Goal: Transaction & Acquisition: Purchase product/service

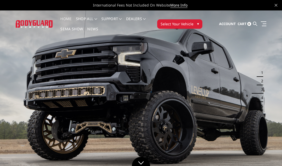
click at [187, 23] on span "Select Your Vehicle" at bounding box center [177, 23] width 33 height 5
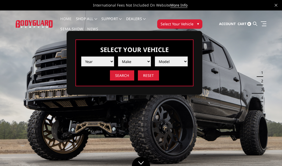
click at [95, 61] on select "Year [DATE] 2024 2023 2022 2021 2020 2019 2018 2017 2016 2015 2014 2013 2012 20…" at bounding box center [97, 61] width 33 height 10
select select "yr_1995"
click at [135, 61] on select "Make Ford Ram" at bounding box center [134, 61] width 33 height 10
click at [139, 62] on select "Make Ford Ram" at bounding box center [134, 61] width 33 height 10
select select "mk_ford"
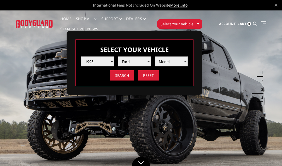
click at [173, 59] on select "Model F250 / F350" at bounding box center [171, 61] width 33 height 10
click at [177, 61] on select "Model F250 / F350" at bounding box center [171, 61] width 33 height 10
select select "md_f250-f350"
click at [121, 77] on input "Search" at bounding box center [122, 75] width 24 height 10
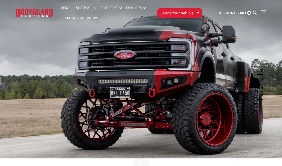
scroll to position [11, 0]
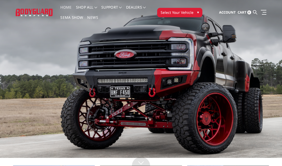
click at [187, 11] on span "Select Your Vehicle" at bounding box center [177, 12] width 33 height 5
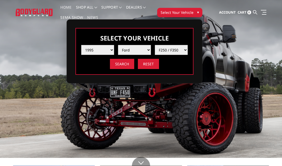
click at [90, 49] on select "Year [DATE] 2024 2023 2022 2021 2020 2019 2018 2017 2016 2015 2014 2013 2012 20…" at bounding box center [97, 50] width 33 height 10
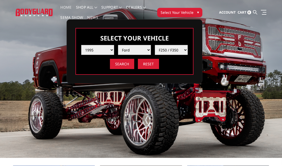
select select "yr_1997"
select select "-1"
click at [126, 49] on select "Make Ford Ram" at bounding box center [134, 50] width 33 height 10
select select "mk_ford"
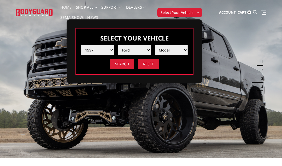
click at [180, 49] on select "Model F250 / F350" at bounding box center [171, 50] width 33 height 10
select select "md_f250-f350"
click at [117, 64] on input "Search" at bounding box center [122, 64] width 24 height 10
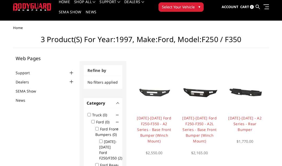
scroll to position [15, 0]
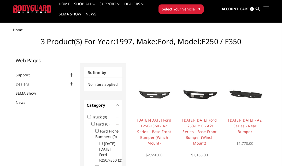
click at [25, 9] on img at bounding box center [32, 9] width 38 height 8
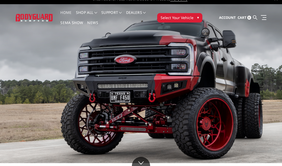
scroll to position [8, 0]
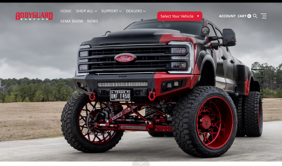
click at [189, 18] on span "Select Your Vehicle" at bounding box center [177, 15] width 33 height 5
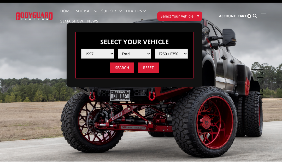
click at [108, 52] on select "Year [DATE] 2024 2023 2022 2021 2020 2019 2018 2017 2016 2015 2014 2013 2012 20…" at bounding box center [97, 54] width 33 height 10
select select "yr_2006"
select select "-1"
click at [140, 52] on select "Make Chevrolet Ford GMC Ram" at bounding box center [134, 54] width 33 height 10
click at [142, 54] on select "Make Chevrolet Ford GMC Ram" at bounding box center [134, 54] width 33 height 10
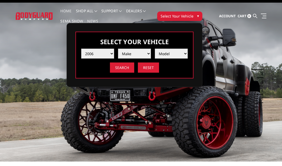
select select "mk_ford"
click at [176, 56] on select "Model Excursion F250 / F350 F250 / F350" at bounding box center [171, 54] width 33 height 10
click at [181, 50] on select "Model Excursion F250 / F350 F250 / F350" at bounding box center [171, 54] width 33 height 10
